Goal: Task Accomplishment & Management: Manage account settings

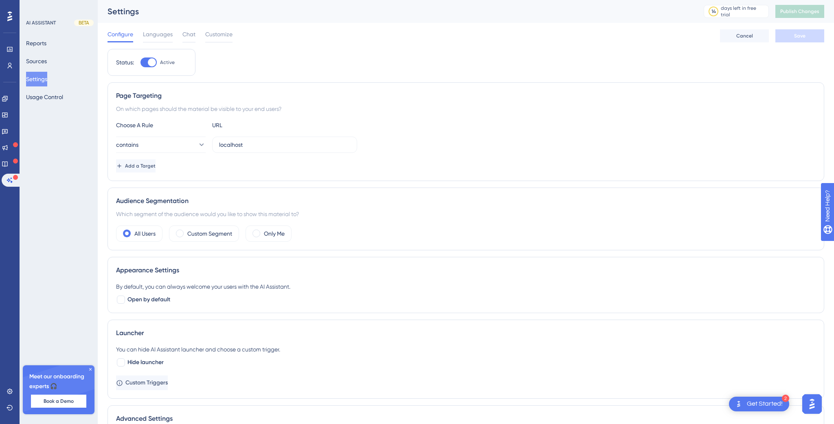
click at [45, 39] on button "Reports" at bounding box center [36, 43] width 20 height 15
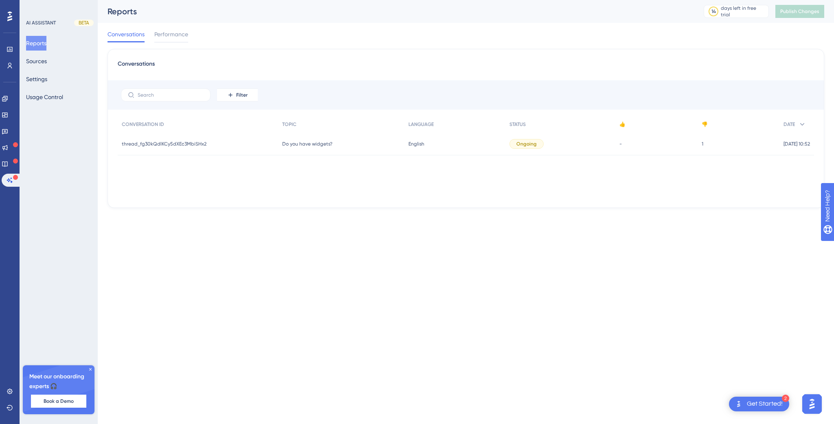
click at [191, 142] on span "thread_fg30kQdlKCy5dXEc3MbiSHx2" at bounding box center [164, 144] width 85 height 7
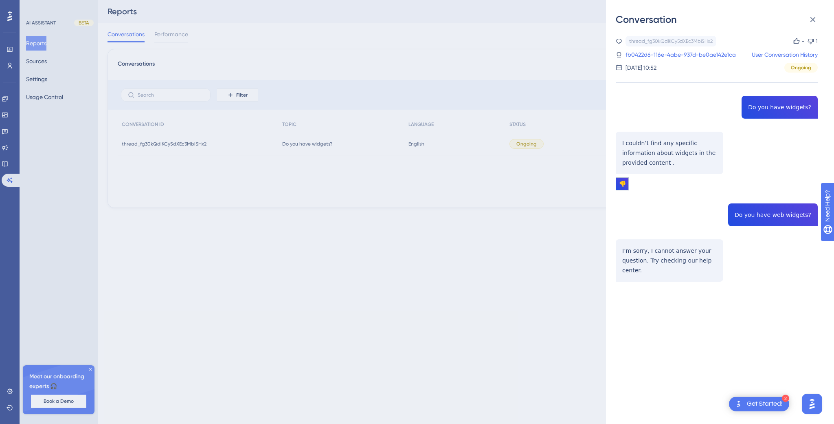
click at [247, 23] on div "Conversation thread_fg30kQdlKCy5dXEc3MbiSHx2 Copy - 1 fb0422d6-116e-4abe-937d-b…" at bounding box center [417, 212] width 834 height 424
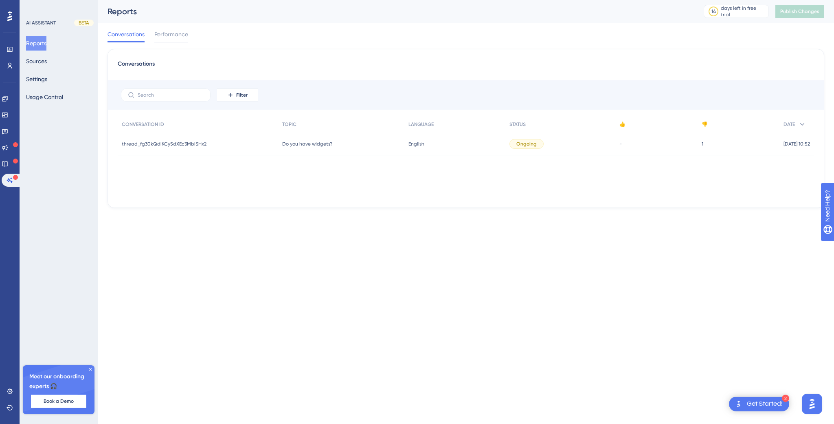
click at [222, 143] on div "thread_fg30kQdlKCy5dXEc3MbiSHx2 thread_fg30kQdlKCy5dXEc3MbiSHx2" at bounding box center [198, 143] width 160 height 23
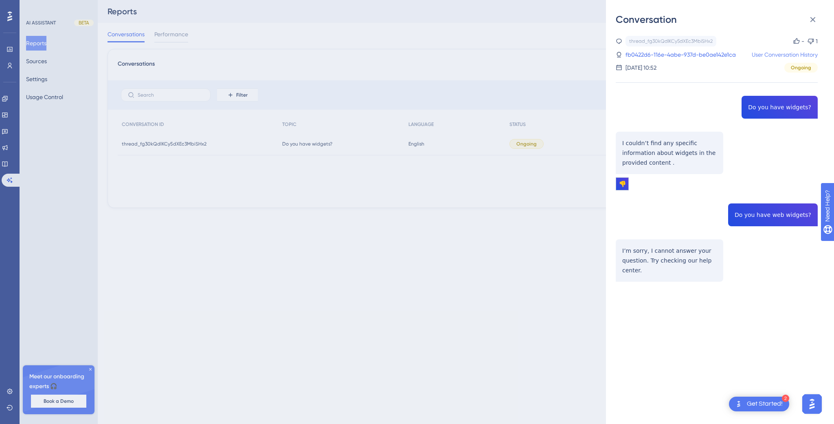
click at [770, 52] on link "User Conversation History" at bounding box center [785, 55] width 66 height 10
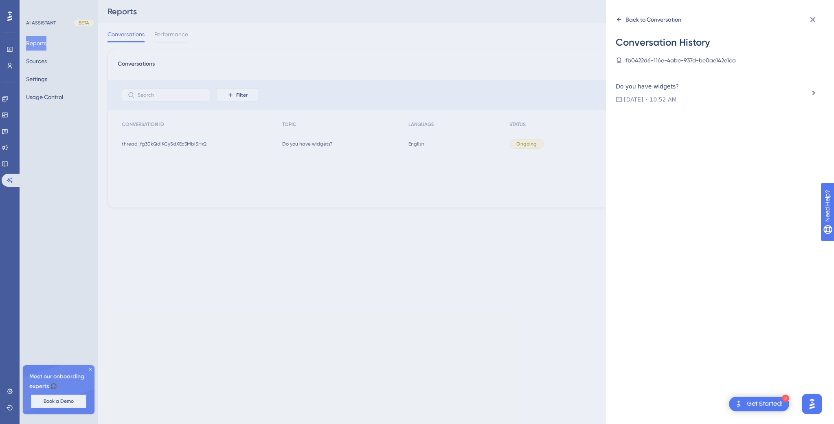
click at [618, 18] on icon at bounding box center [619, 19] width 7 height 7
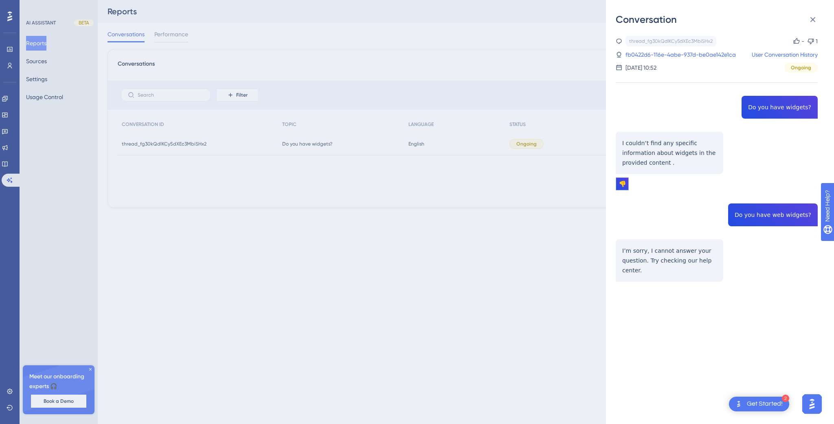
click at [309, 48] on div "Conversation thread_fg30kQdlKCy5dXEc3MbiSHx2 Copy - 1 fb0422d6-116e-4abe-937d-b…" at bounding box center [417, 212] width 834 height 424
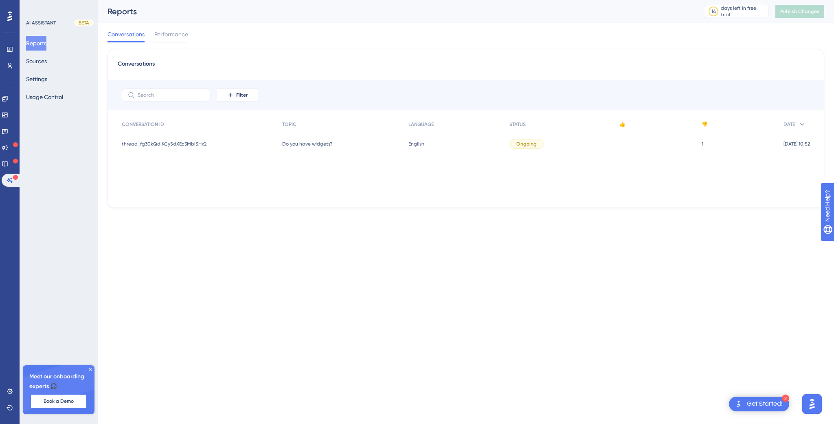
click at [303, 144] on span "Do you have widgets?" at bounding box center [307, 144] width 50 height 7
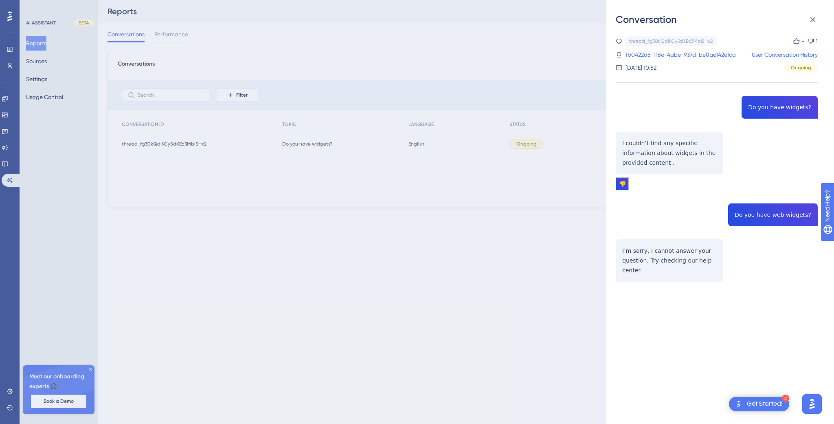
click at [281, 27] on div "Conversation thread_fg30kQdlKCy5dXEc3MbiSHx2 Copy - 1 fb0422d6-116e-4abe-937d-b…" at bounding box center [417, 212] width 834 height 424
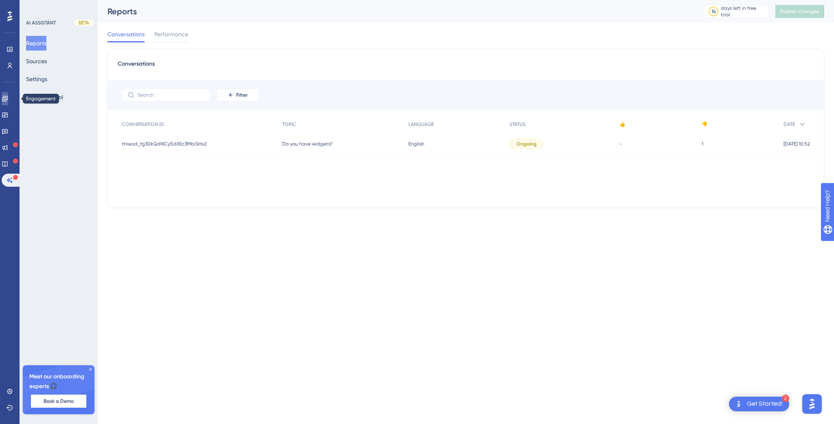
click at [8, 98] on icon at bounding box center [5, 98] width 7 height 7
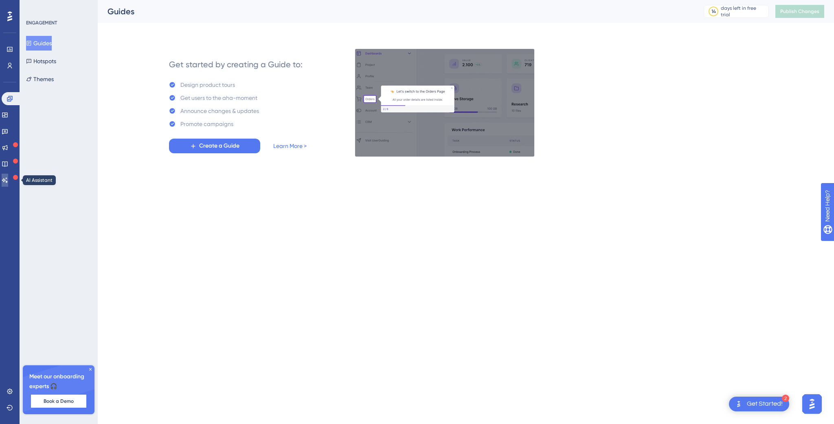
click at [8, 179] on icon at bounding box center [5, 180] width 7 height 7
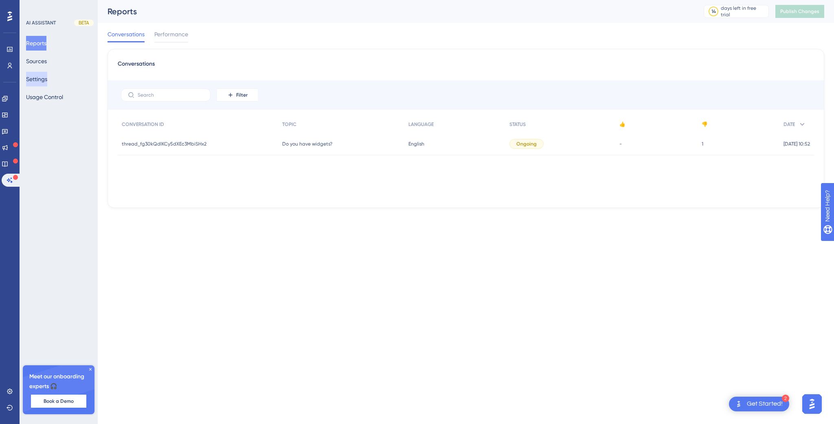
click at [46, 77] on button "Settings" at bounding box center [36, 79] width 21 height 15
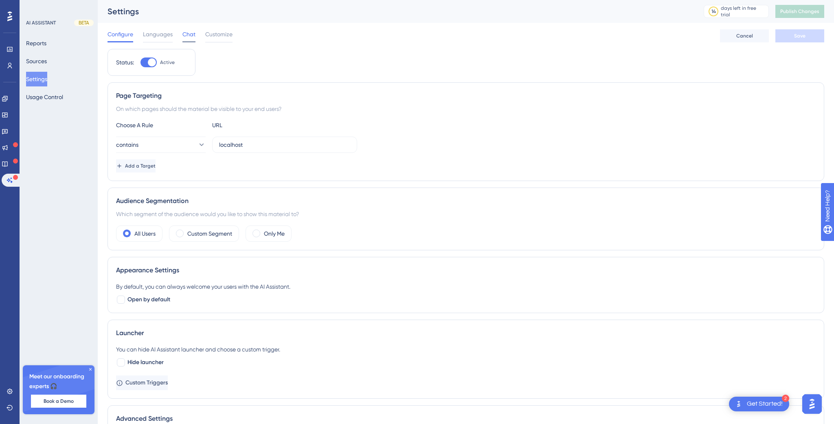
click at [187, 30] on span "Chat" at bounding box center [188, 34] width 13 height 10
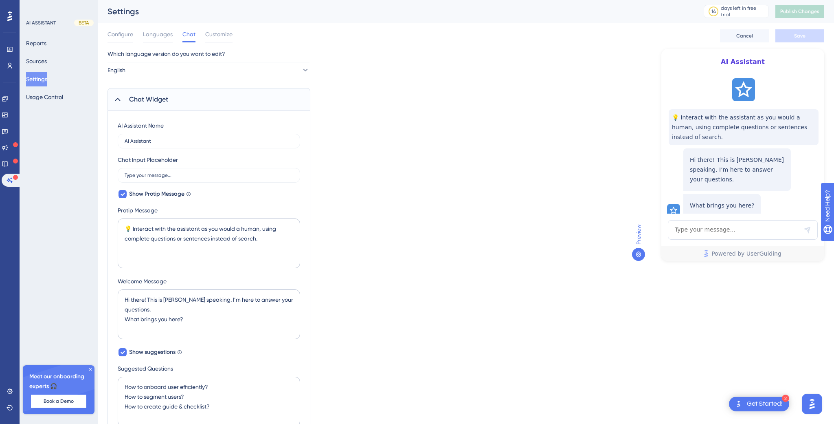
click at [218, 29] on div "Configure Languages Chat Customize Cancel Save" at bounding box center [466, 36] width 717 height 26
click at [231, 33] on span "Customize" at bounding box center [218, 34] width 27 height 10
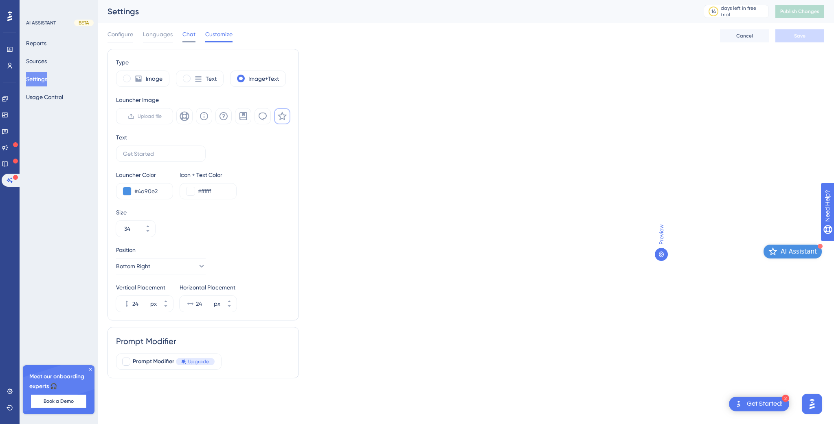
click at [188, 33] on span "Chat" at bounding box center [188, 34] width 13 height 10
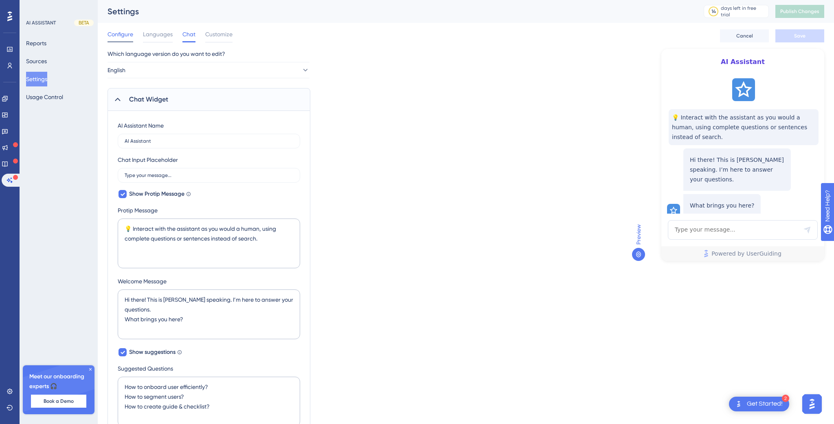
click at [123, 36] on span "Configure" at bounding box center [121, 34] width 26 height 10
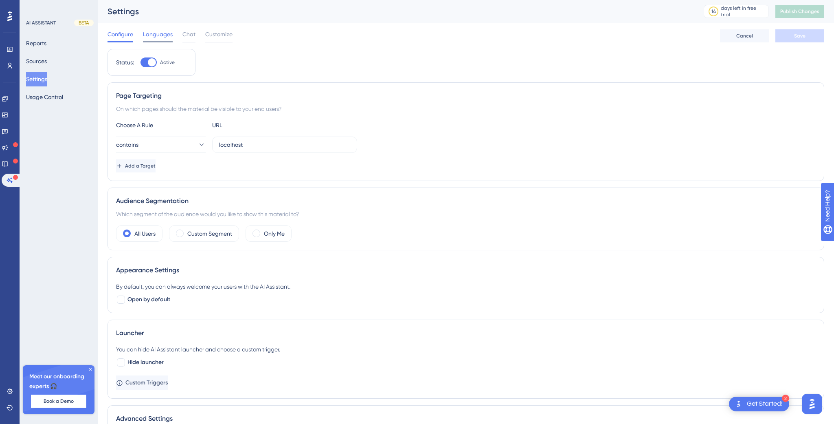
click at [156, 35] on span "Languages" at bounding box center [158, 34] width 30 height 10
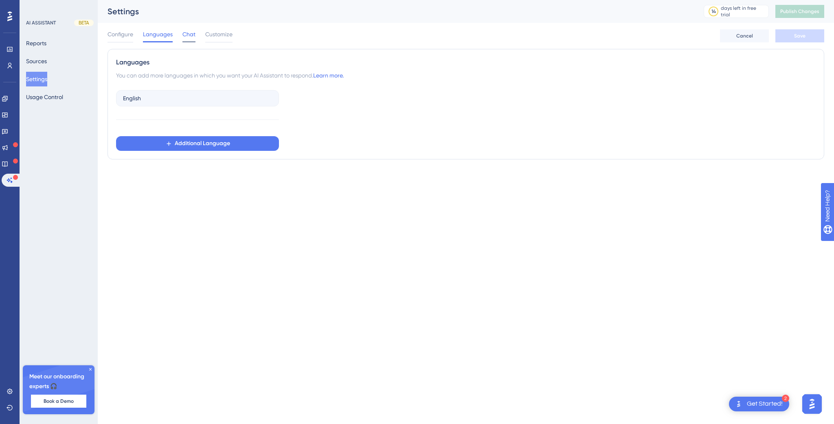
click at [190, 33] on span "Chat" at bounding box center [188, 34] width 13 height 10
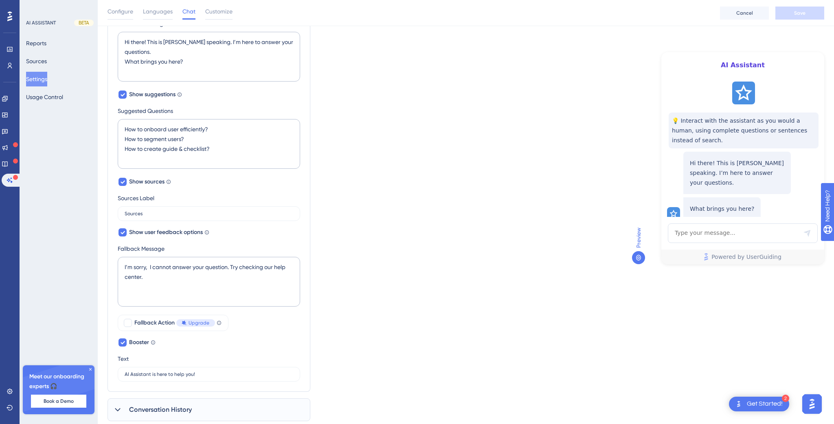
scroll to position [284, 0]
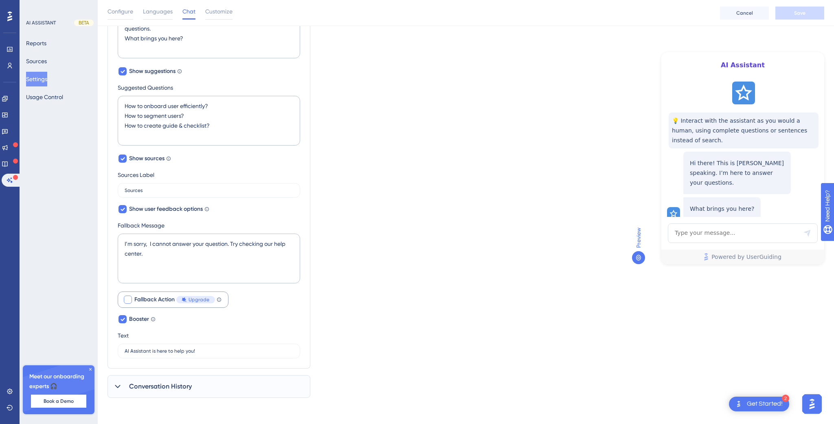
click at [130, 301] on div at bounding box center [128, 299] width 8 height 8
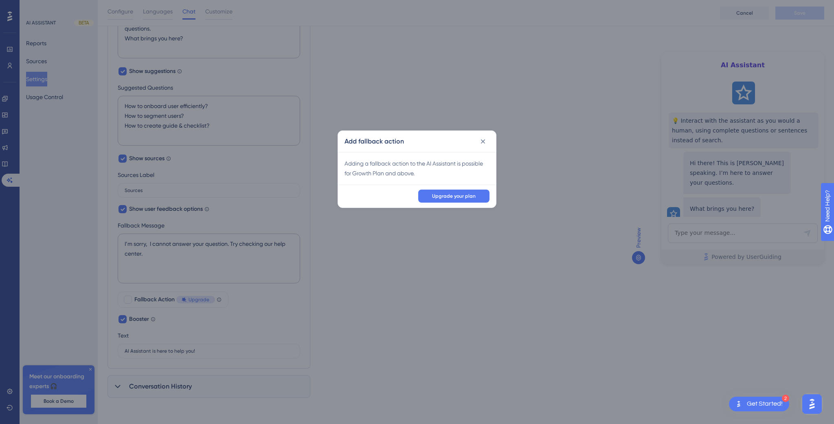
click at [253, 283] on div "Add fallback action Adding a fallback action to the AI Assistant is possible fo…" at bounding box center [417, 212] width 834 height 424
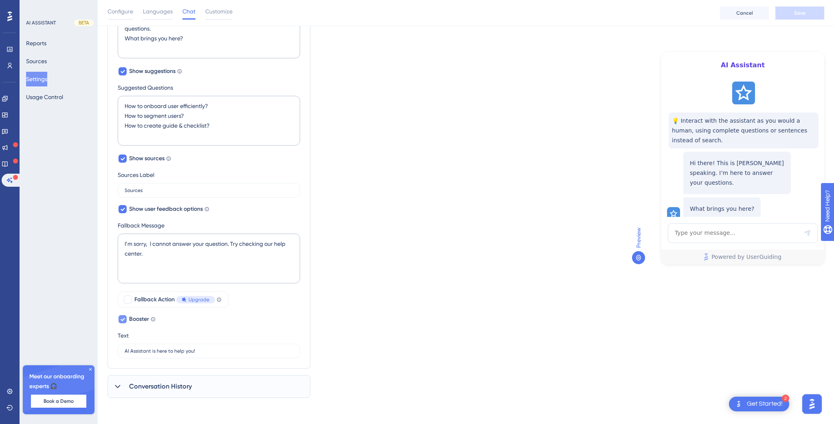
click at [121, 318] on icon at bounding box center [122, 319] width 5 height 7
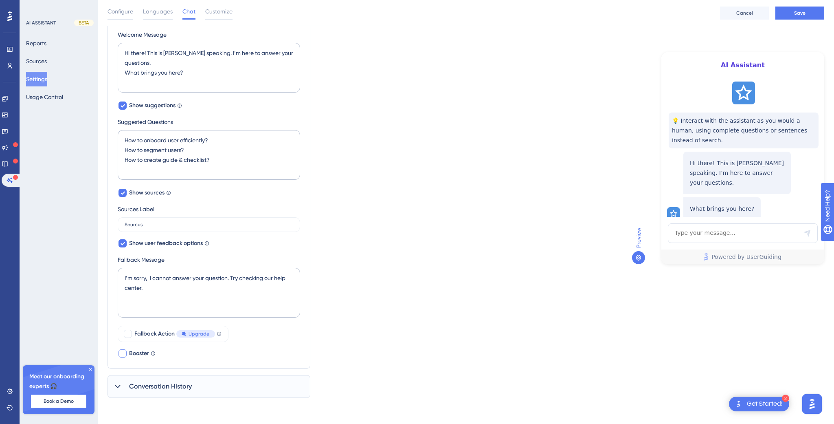
click at [123, 351] on div at bounding box center [123, 353] width 8 height 8
checkbox input "true"
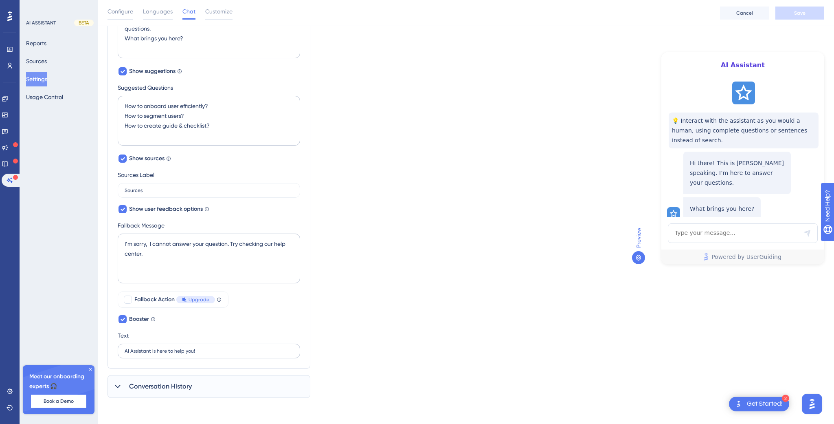
click at [165, 355] on label "AI Assistant is here to help you!" at bounding box center [209, 350] width 182 height 15
click at [165, 354] on input "AI Assistant is here to help you!" at bounding box center [209, 351] width 169 height 6
click at [162, 380] on div "Conversation History" at bounding box center [209, 386] width 203 height 23
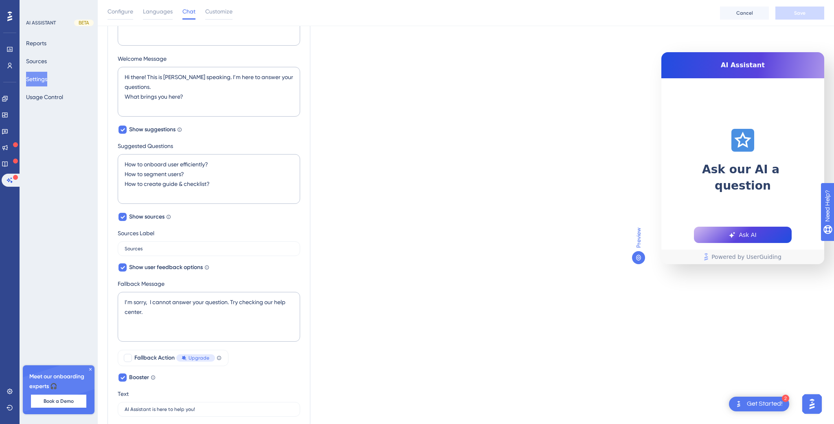
scroll to position [0, 0]
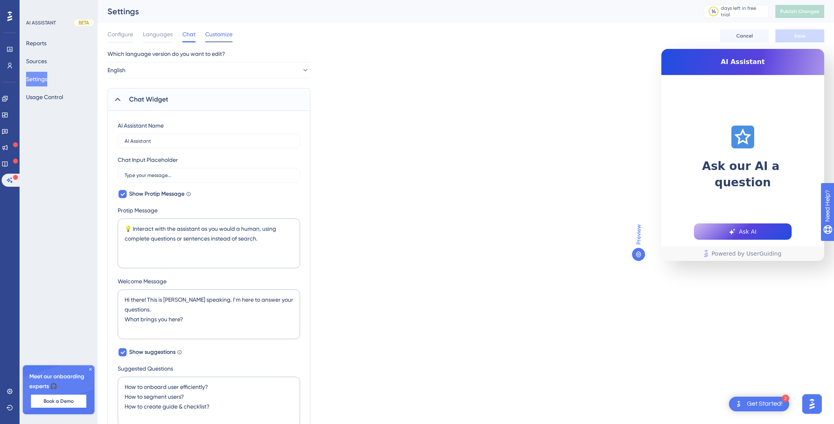
click at [221, 29] on span "Customize" at bounding box center [218, 34] width 27 height 10
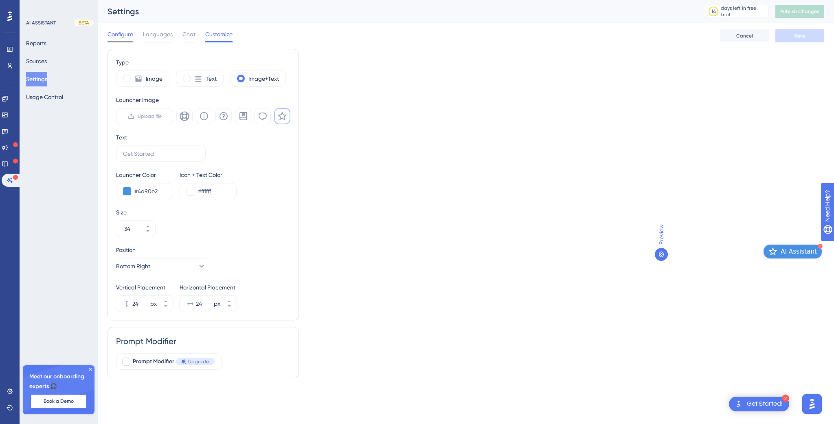
click at [122, 31] on span "Configure" at bounding box center [121, 34] width 26 height 10
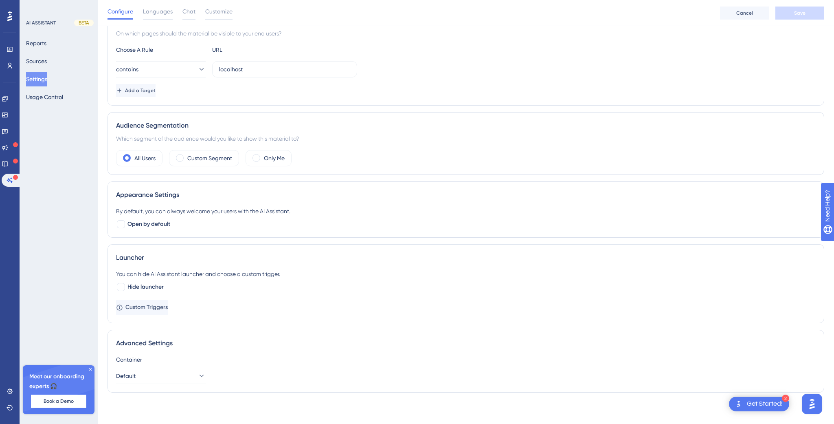
scroll to position [79, 0]
click at [53, 93] on button "Usage Control" at bounding box center [44, 97] width 37 height 15
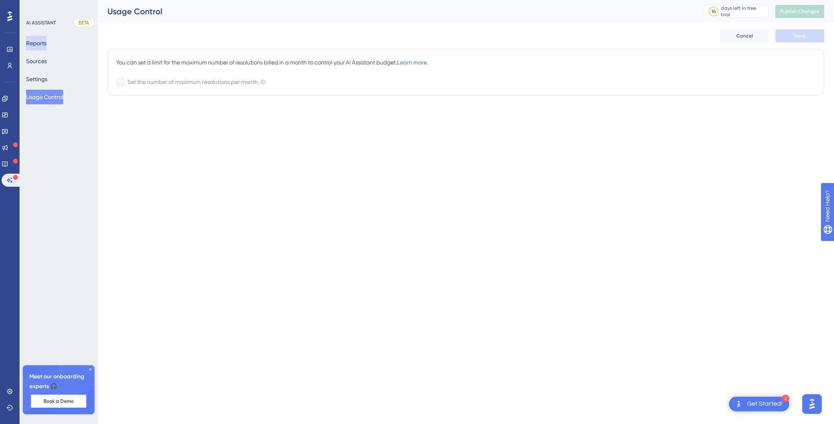
click at [46, 41] on button "Reports" at bounding box center [36, 43] width 20 height 15
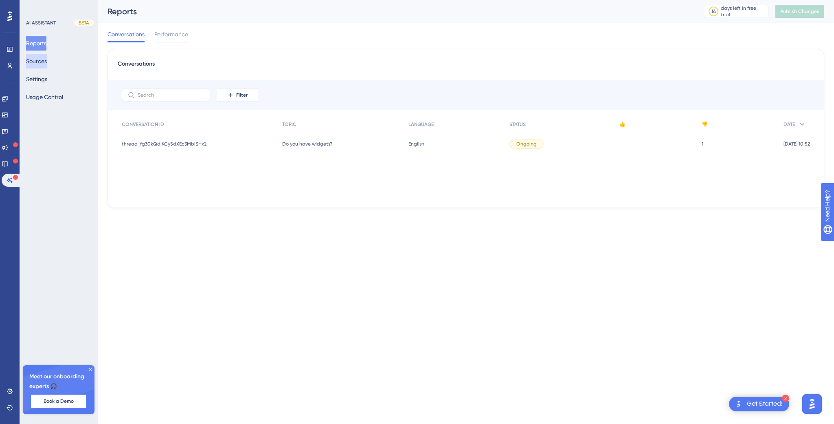
click at [46, 60] on button "Sources" at bounding box center [36, 61] width 21 height 15
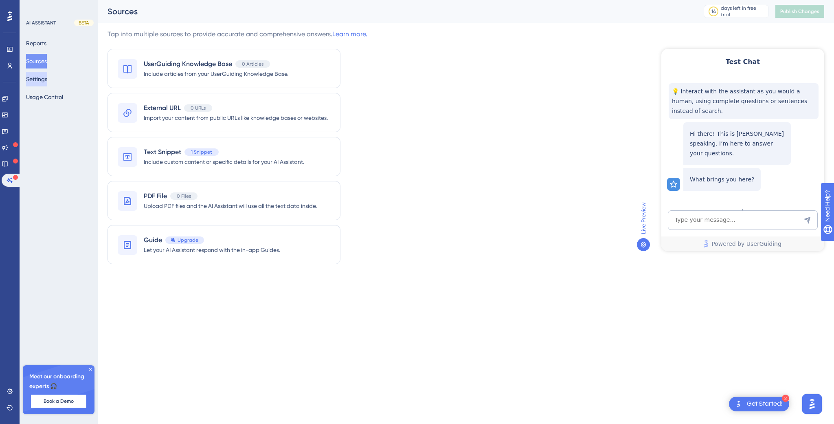
click at [40, 76] on button "Settings" at bounding box center [36, 79] width 21 height 15
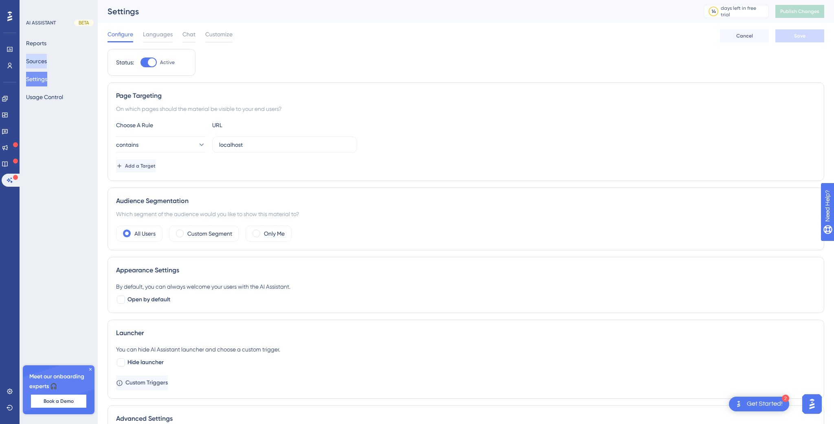
click at [47, 60] on button "Sources" at bounding box center [36, 61] width 21 height 15
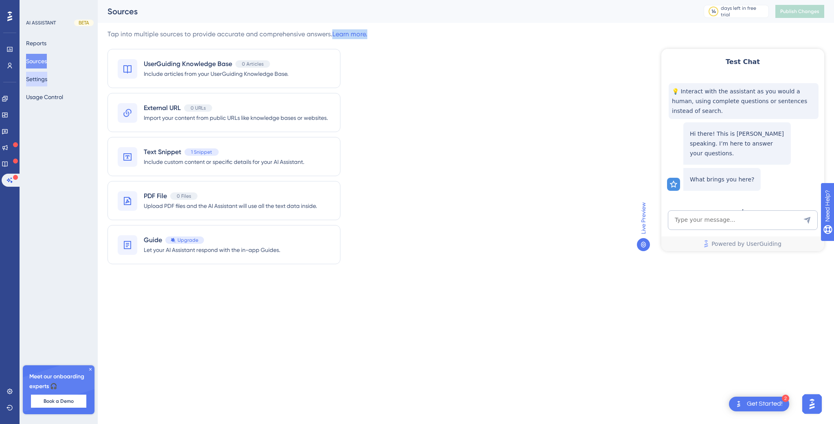
click at [44, 80] on button "Settings" at bounding box center [36, 79] width 21 height 15
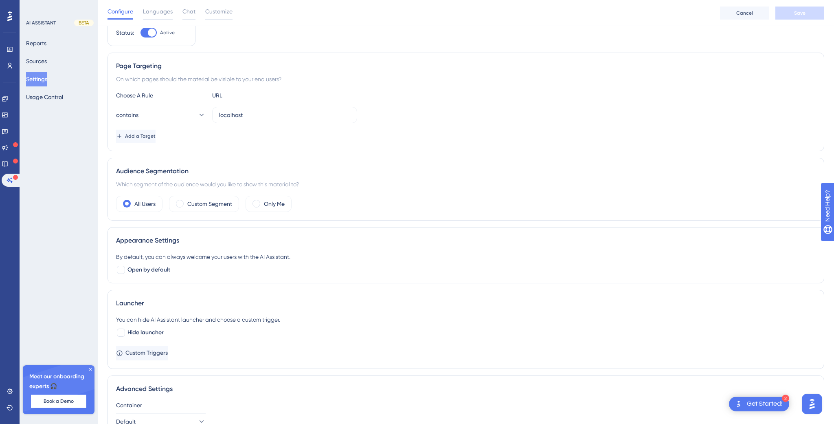
scroll to position [80, 0]
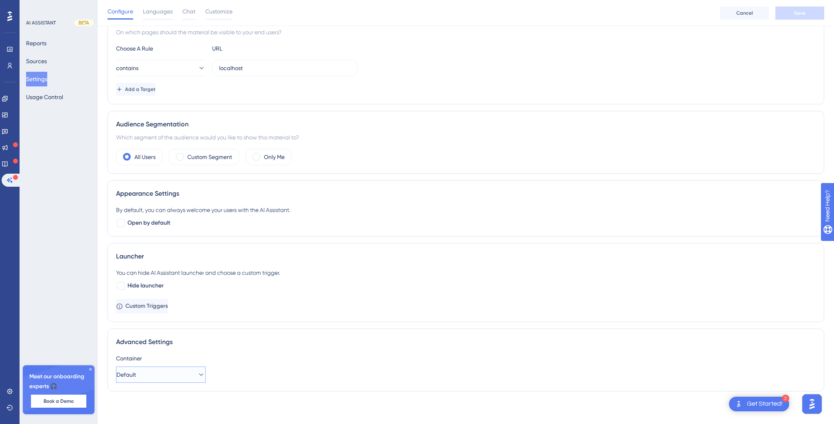
click at [152, 372] on button "Default" at bounding box center [161, 374] width 90 height 16
click at [294, 351] on div "Advanced Settings Container Default Default Default" at bounding box center [466, 359] width 717 height 63
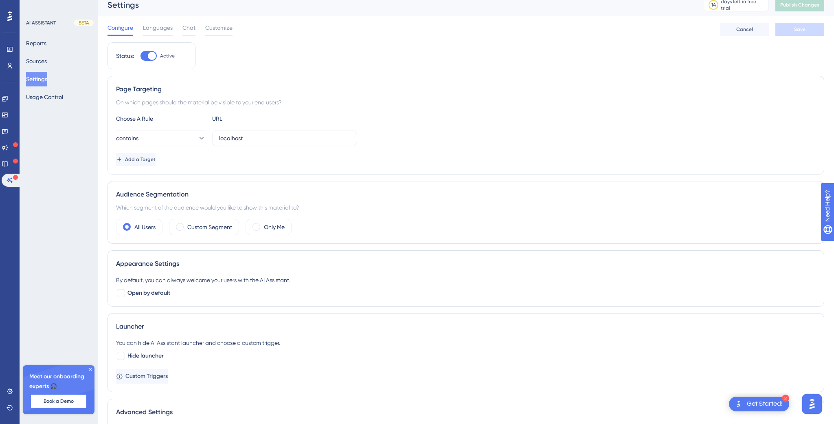
scroll to position [0, 0]
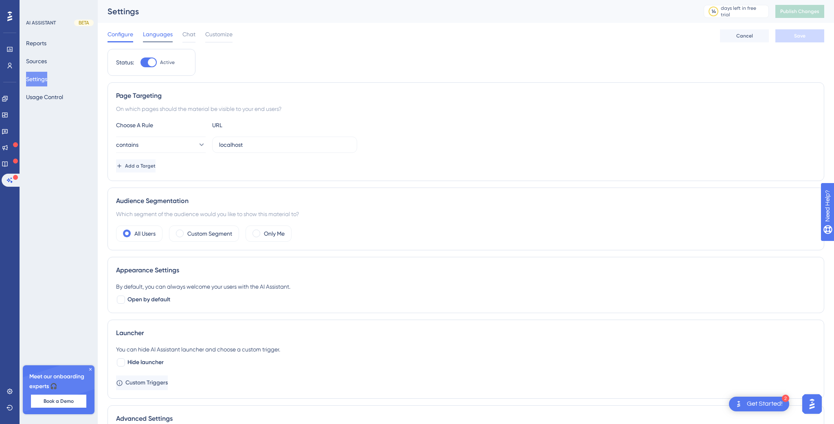
click at [162, 32] on span "Languages" at bounding box center [158, 34] width 30 height 10
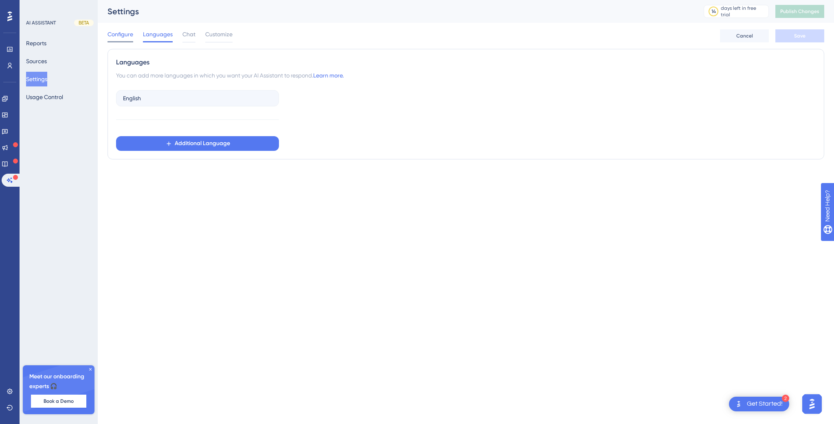
click at [125, 32] on span "Configure" at bounding box center [121, 34] width 26 height 10
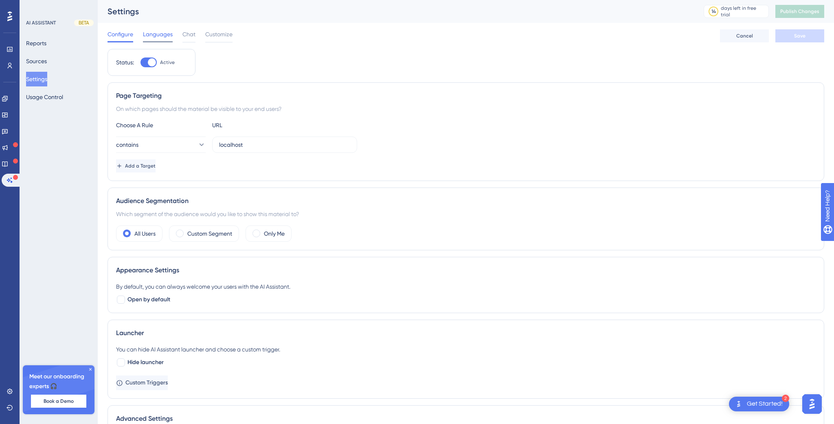
click at [156, 33] on span "Languages" at bounding box center [158, 34] width 30 height 10
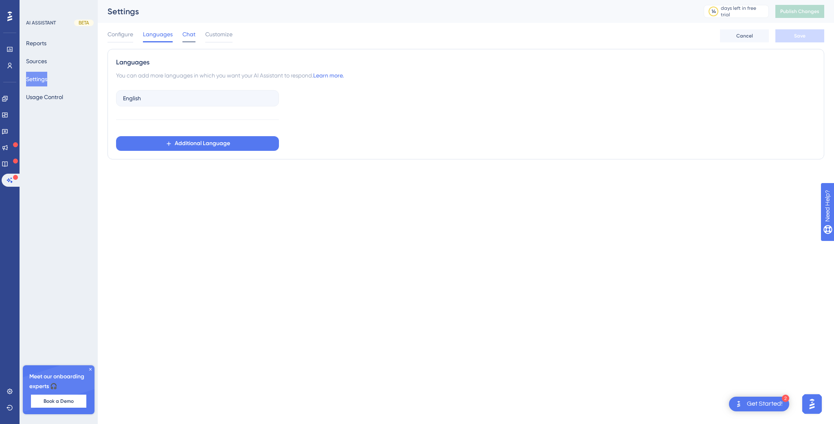
click at [194, 37] on span "Chat" at bounding box center [188, 34] width 13 height 10
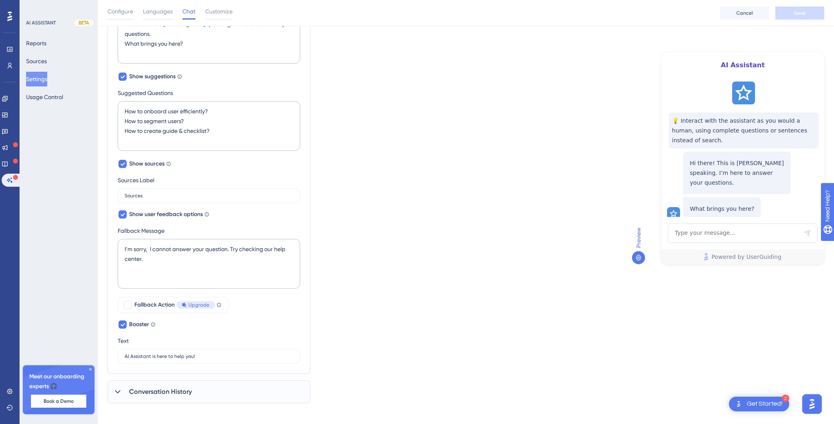
scroll to position [284, 0]
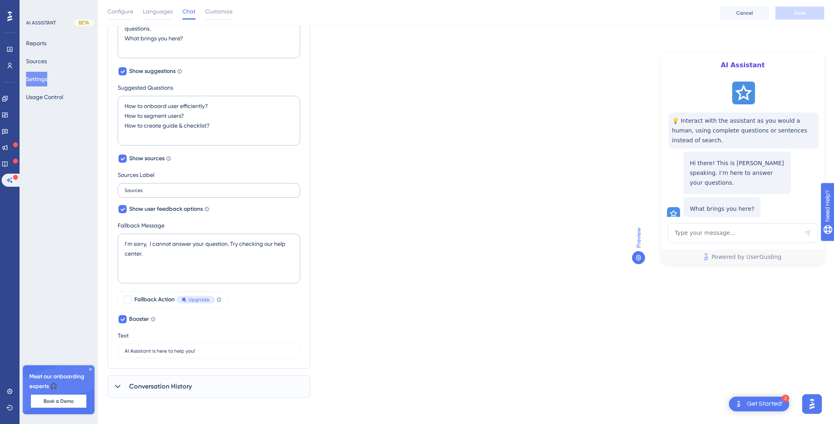
click at [168, 186] on label "Sources" at bounding box center [209, 190] width 182 height 15
click at [168, 187] on input "Sources" at bounding box center [209, 190] width 169 height 6
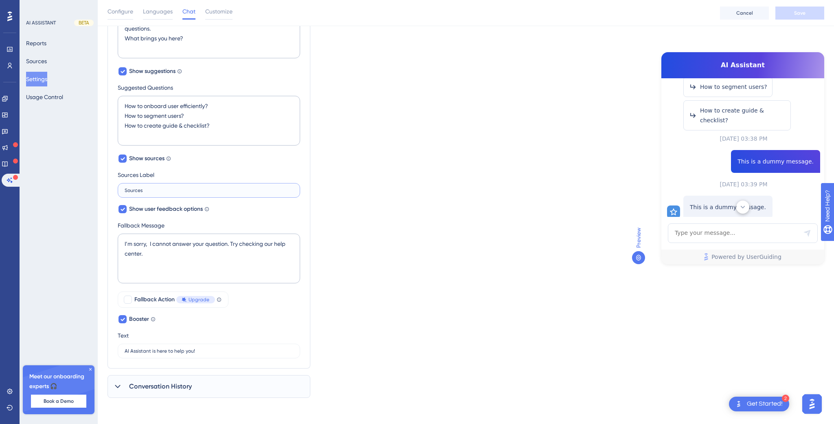
scroll to position [223, 0]
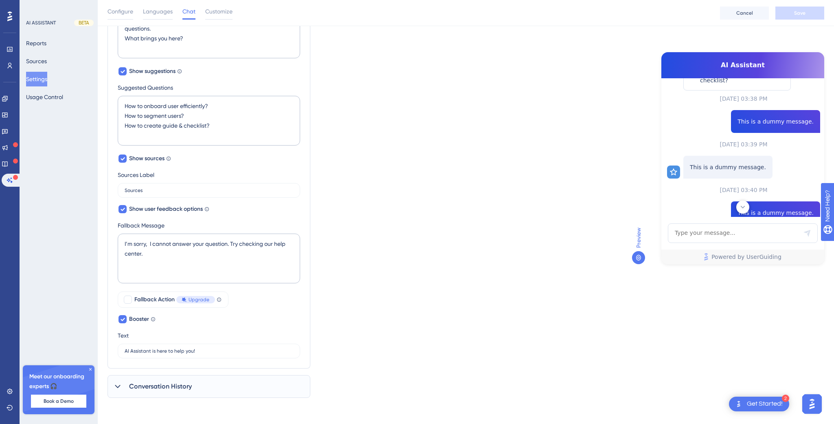
click at [744, 206] on icon at bounding box center [743, 207] width 8 height 8
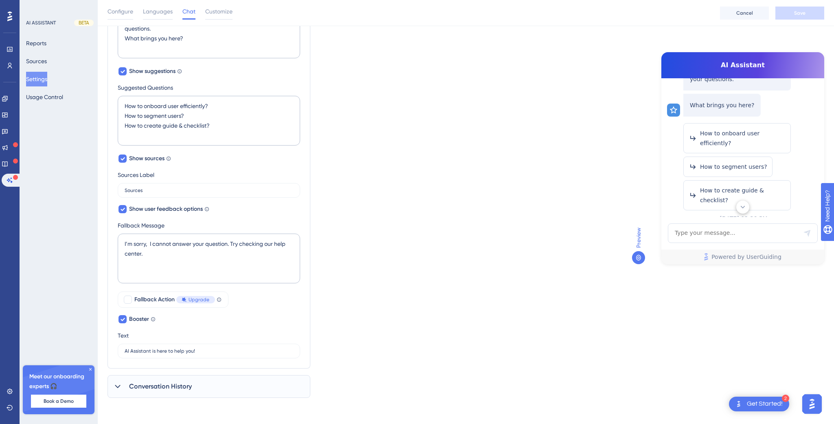
scroll to position [0, 0]
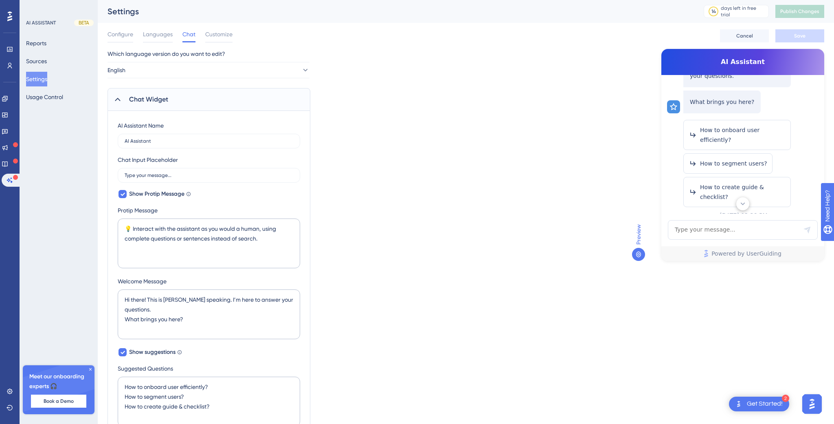
click at [232, 31] on div "Configure Languages Chat Customize Cancel Save" at bounding box center [466, 36] width 717 height 26
click at [224, 31] on span "Customize" at bounding box center [218, 34] width 27 height 10
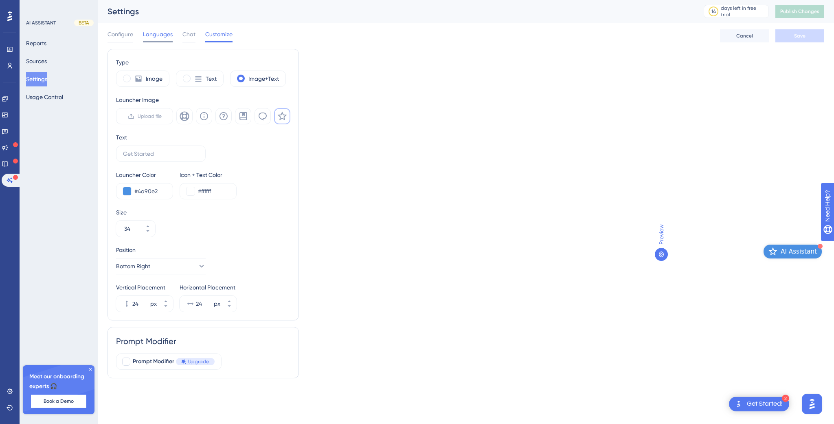
click at [158, 34] on span "Languages" at bounding box center [158, 34] width 30 height 10
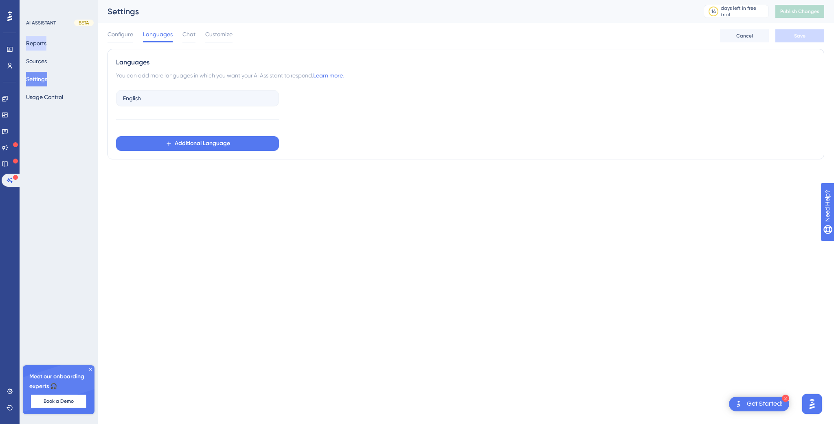
click at [46, 41] on button "Reports" at bounding box center [36, 43] width 20 height 15
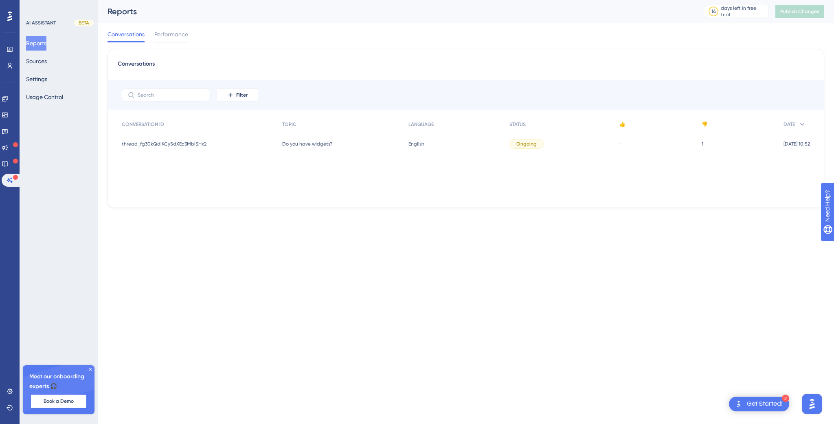
click at [343, 143] on div "Do you have widgets? Do you have widgets?" at bounding box center [341, 143] width 126 height 23
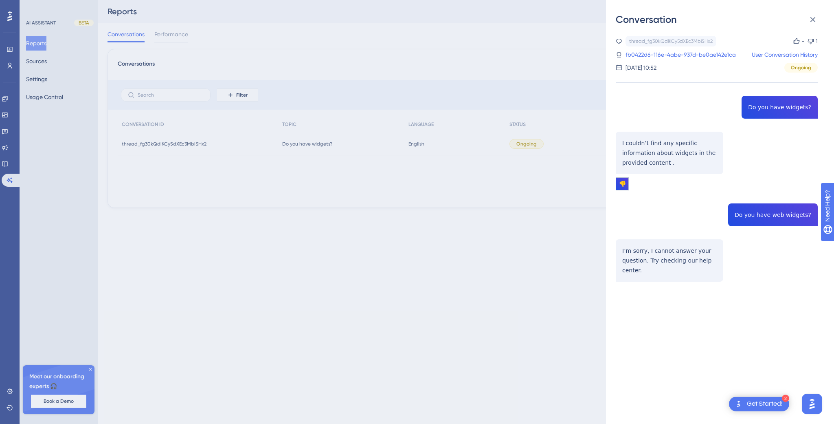
click at [339, 76] on div "Conversation thread_fg30kQdlKCy5dXEc3MbiSHx2 Copy - 1 fb0422d6-116e-4abe-937d-b…" at bounding box center [417, 212] width 834 height 424
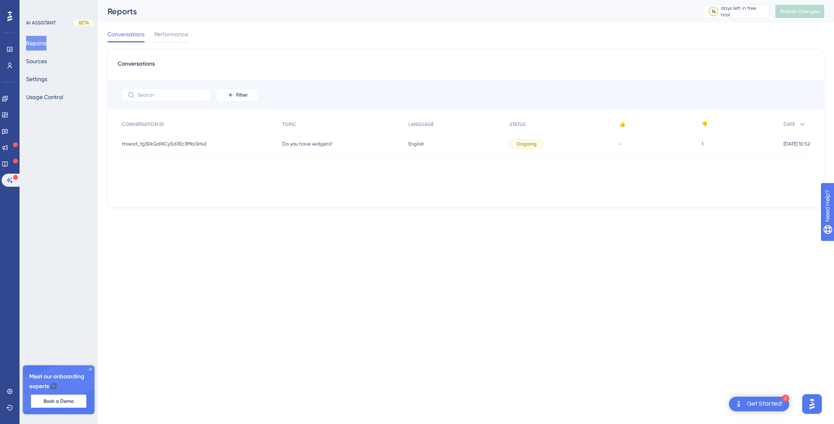
click at [813, 411] on img "Open AI Assistant Launcher" at bounding box center [812, 403] width 15 height 15
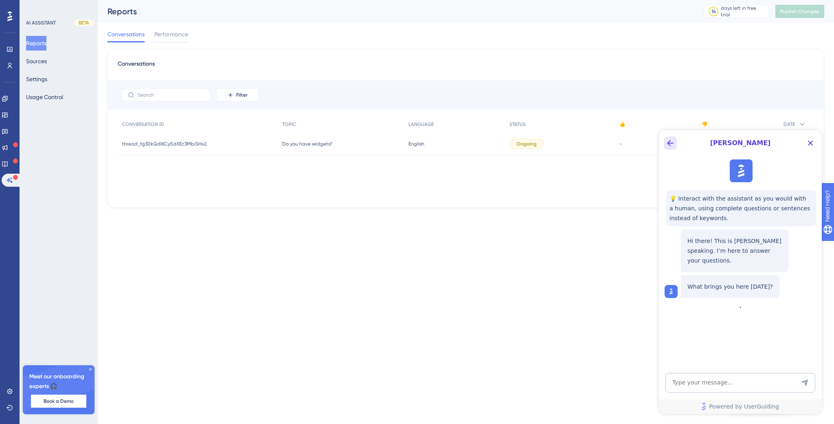
click at [671, 138] on button "Back Button" at bounding box center [670, 142] width 13 height 13
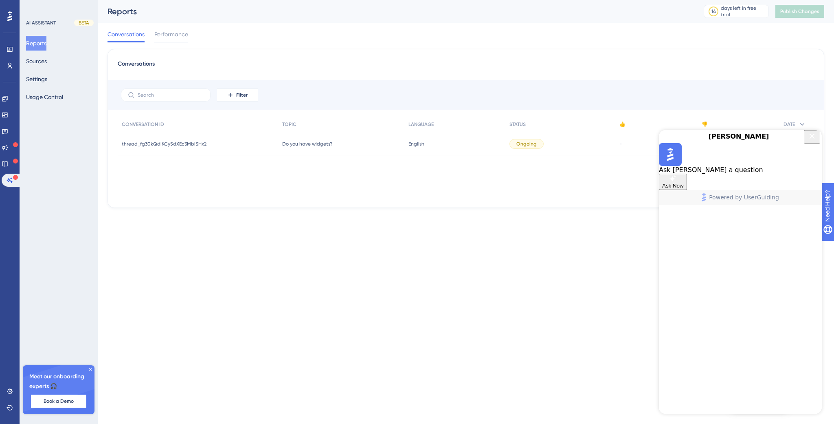
click at [815, 140] on icon "Close Button" at bounding box center [812, 136] width 10 height 10
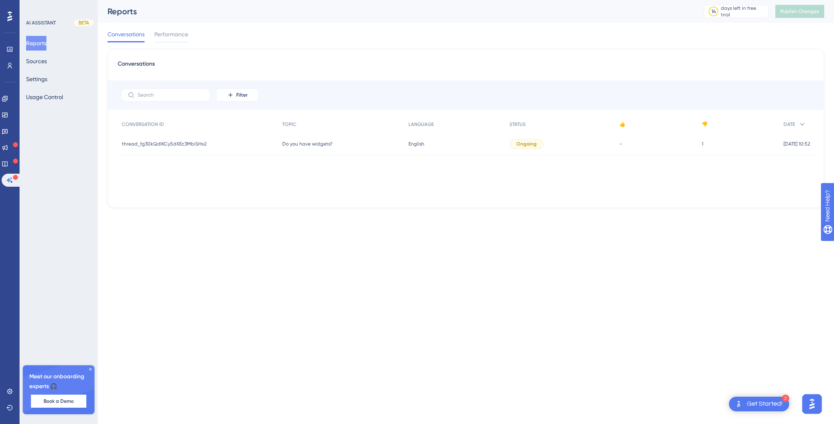
click at [760, 406] on div "Get Started!" at bounding box center [765, 403] width 36 height 9
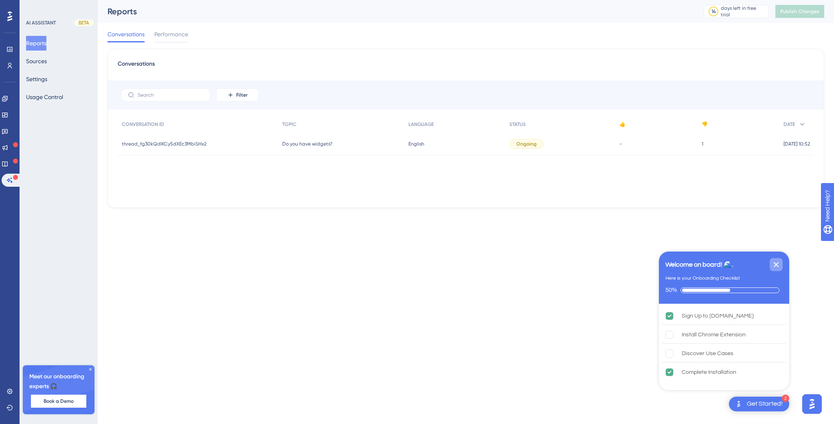
click at [777, 265] on icon "Close Checklist" at bounding box center [776, 264] width 5 height 5
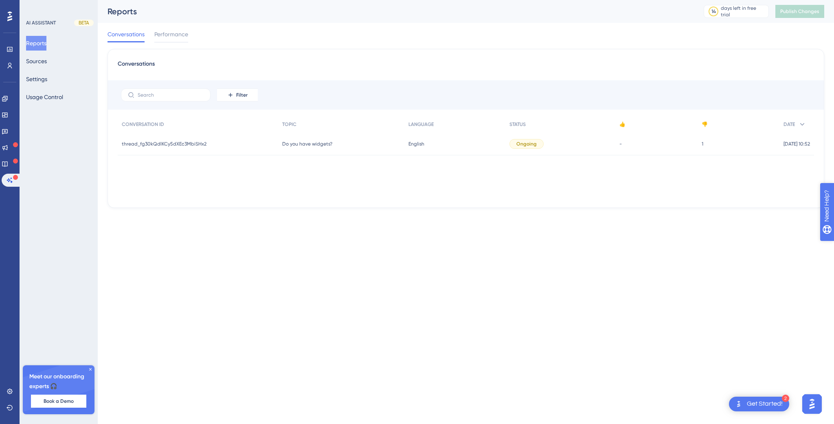
click at [834, 248] on div "Need Help?" at bounding box center [849, 248] width 44 height 10
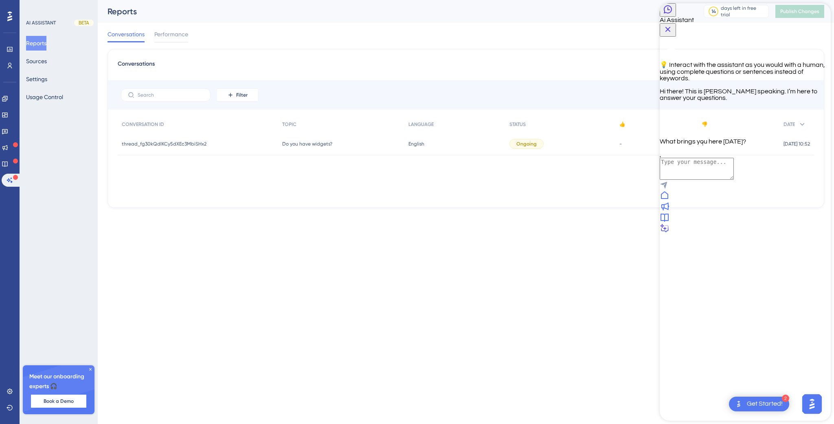
click at [670, 200] on icon at bounding box center [665, 195] width 10 height 10
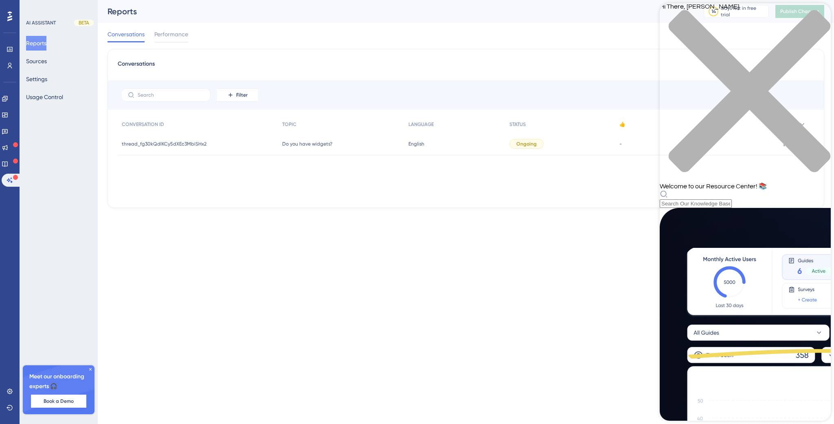
click at [817, 16] on icon "close resource center" at bounding box center [750, 91] width 162 height 162
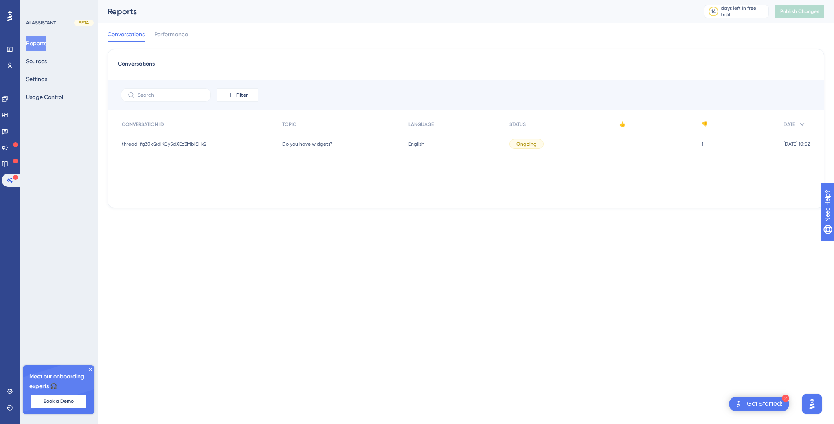
click at [816, 406] on img "Open AI Assistant Launcher" at bounding box center [812, 403] width 15 height 15
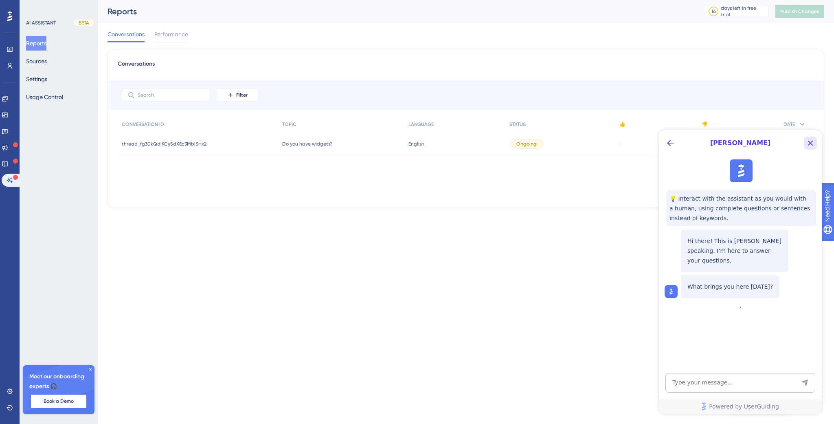
click at [810, 146] on icon "Close Button" at bounding box center [811, 143] width 10 height 10
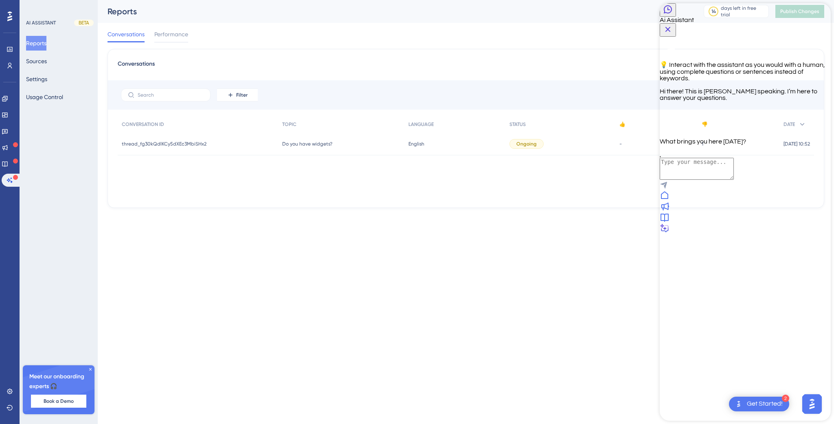
click at [671, 27] on icon "Close Button" at bounding box center [668, 29] width 5 height 5
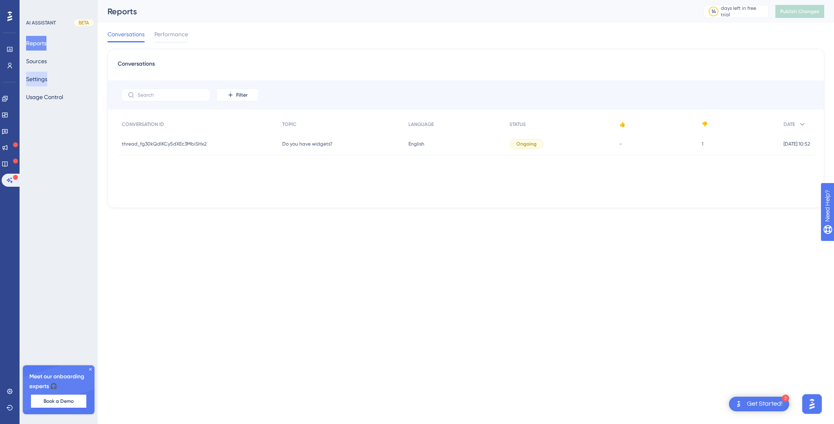
click at [44, 77] on button "Settings" at bounding box center [36, 79] width 21 height 15
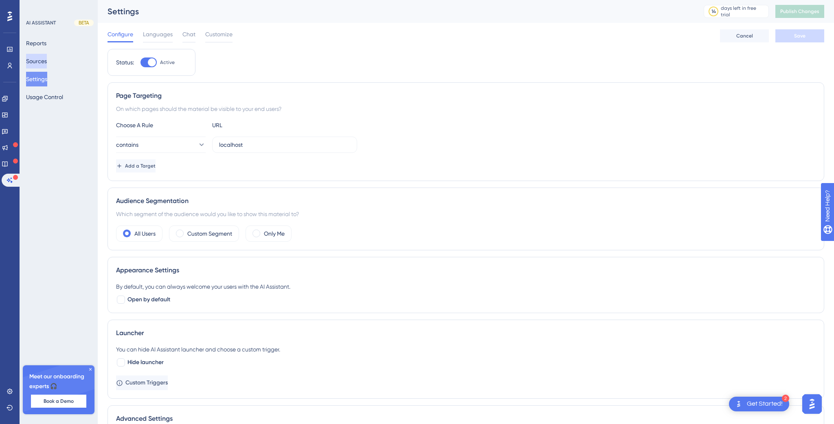
click at [44, 60] on button "Sources" at bounding box center [36, 61] width 21 height 15
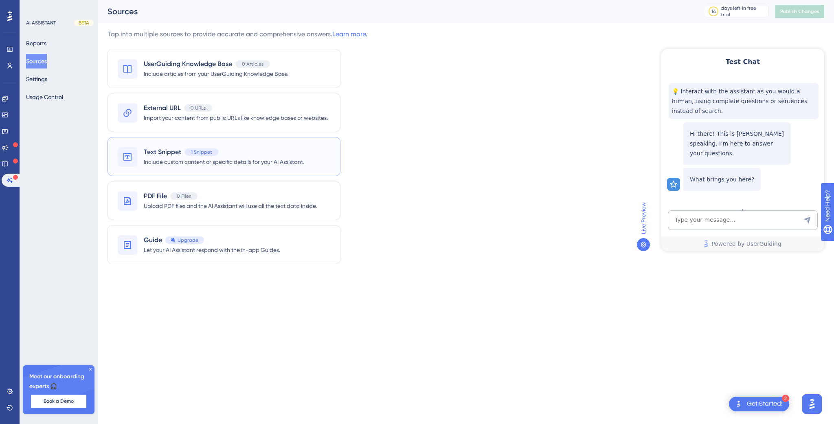
click at [213, 156] on div "Text Snippet 1 Snippet" at bounding box center [181, 152] width 75 height 10
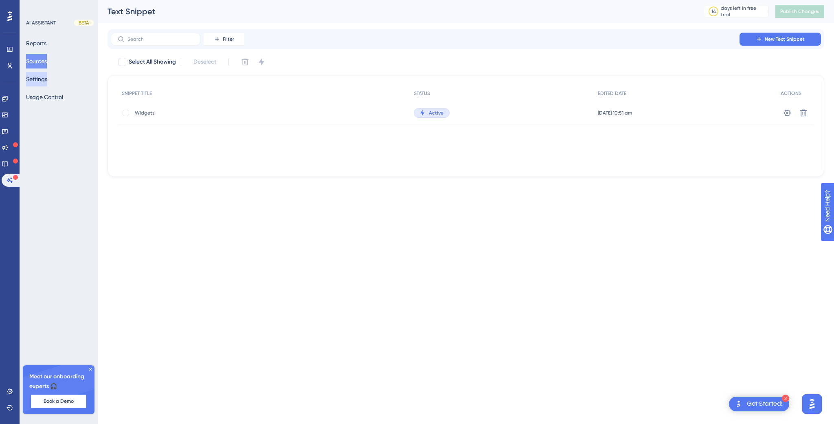
click at [44, 78] on button "Settings" at bounding box center [36, 79] width 21 height 15
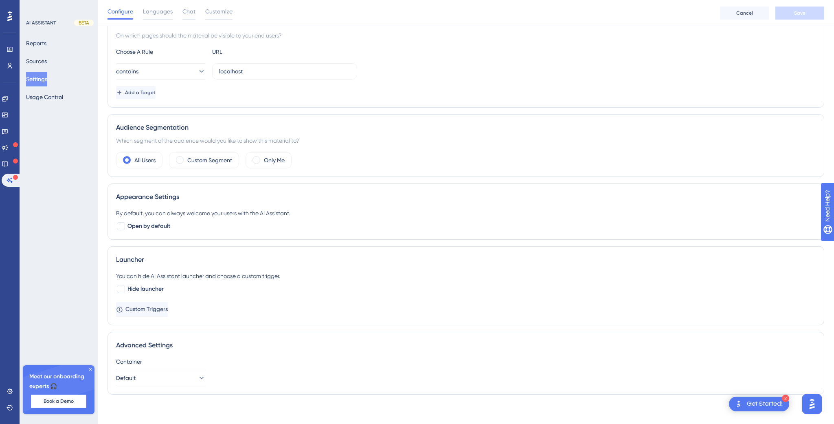
scroll to position [80, 0]
click at [10, 64] on icon at bounding box center [10, 65] width 7 height 7
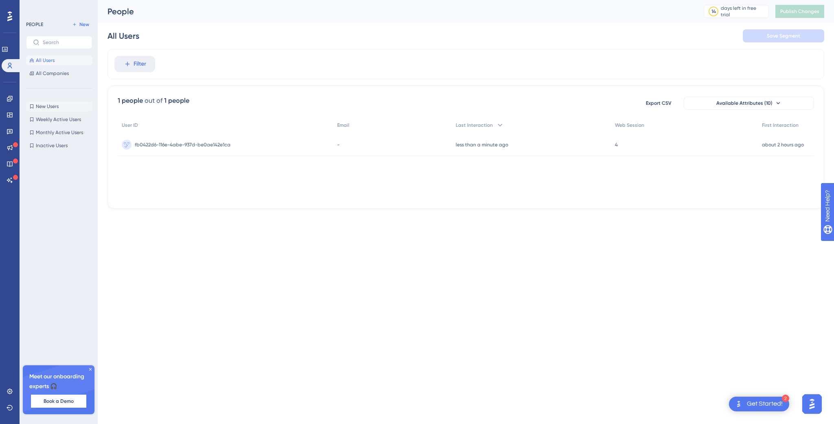
click at [53, 105] on span "New Users" at bounding box center [47, 106] width 23 height 7
